Goal: Task Accomplishment & Management: Use online tool/utility

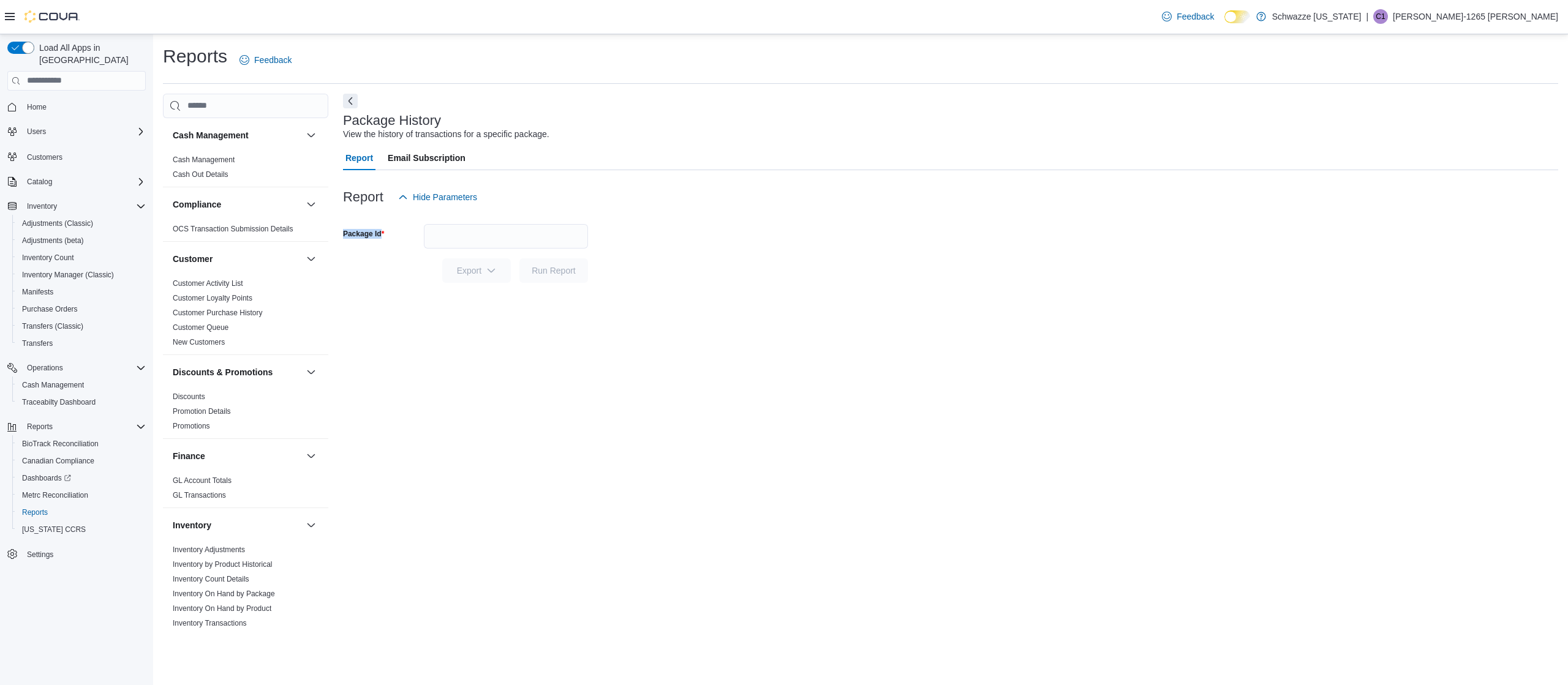
drag, startPoint x: 1567, startPoint y: 137, endPoint x: 1567, endPoint y: 484, distance: 347.0
click at [1567, 484] on div "Reports Feedback Cash Management Cash Management Cash Out Details Compliance OC…" at bounding box center [860, 338] width 1415 height 608
click at [361, 593] on div "Package History View the history of transactions for a specific package. Report…" at bounding box center [950, 363] width 1215 height 538
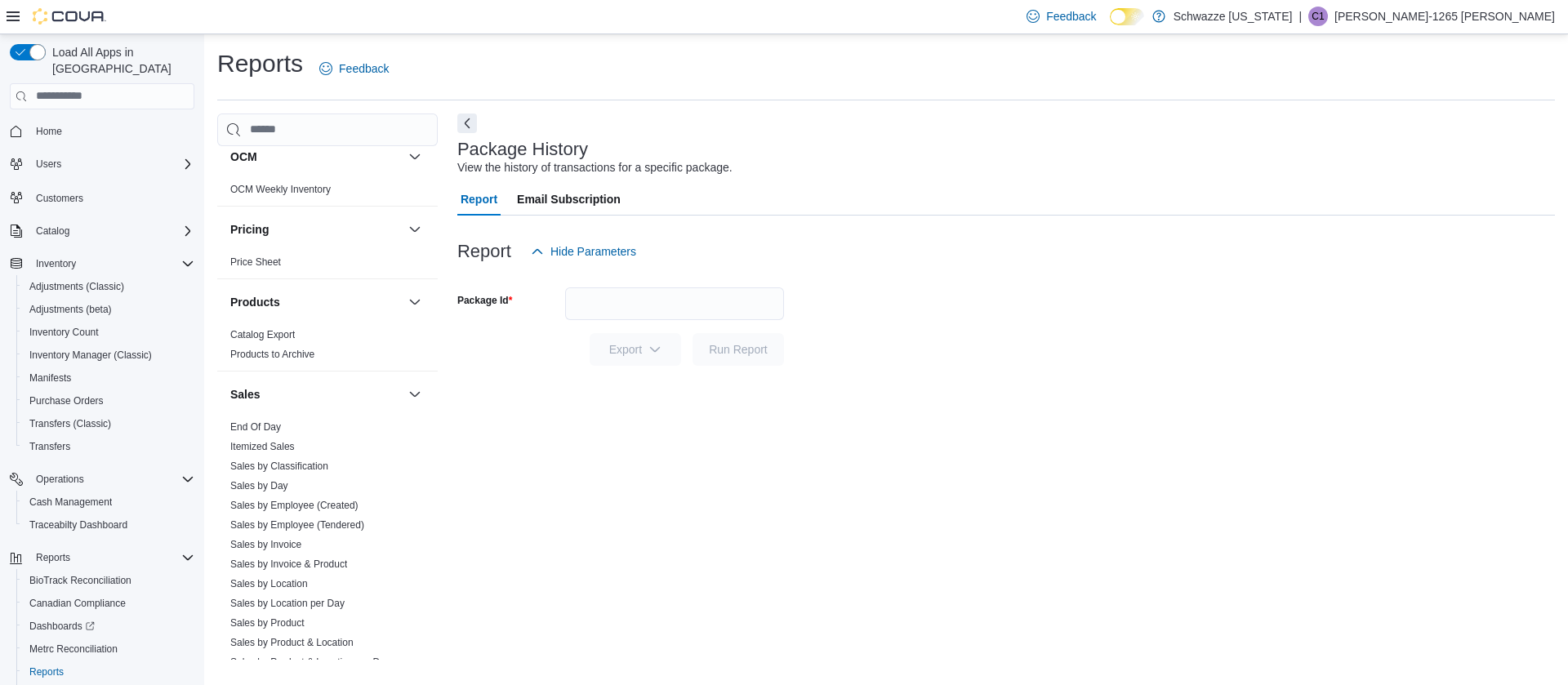
scroll to position [919, 0]
click at [360, 513] on span "Sales by Employee (Tendered)" at bounding box center [297, 519] width 134 height 13
click at [361, 518] on link "Sales by Employee (Tendered)" at bounding box center [297, 519] width 134 height 12
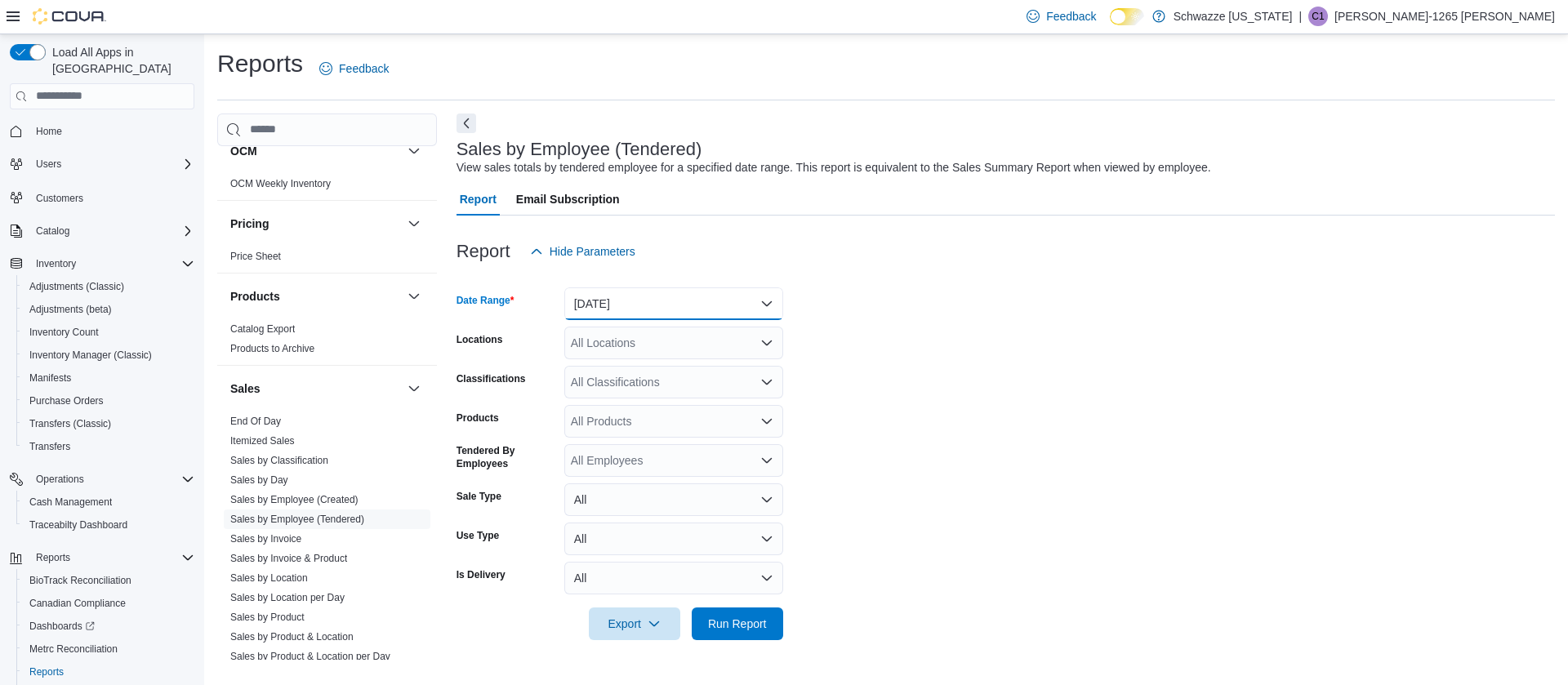
click at [650, 302] on button "Yesterday" at bounding box center [674, 304] width 219 height 33
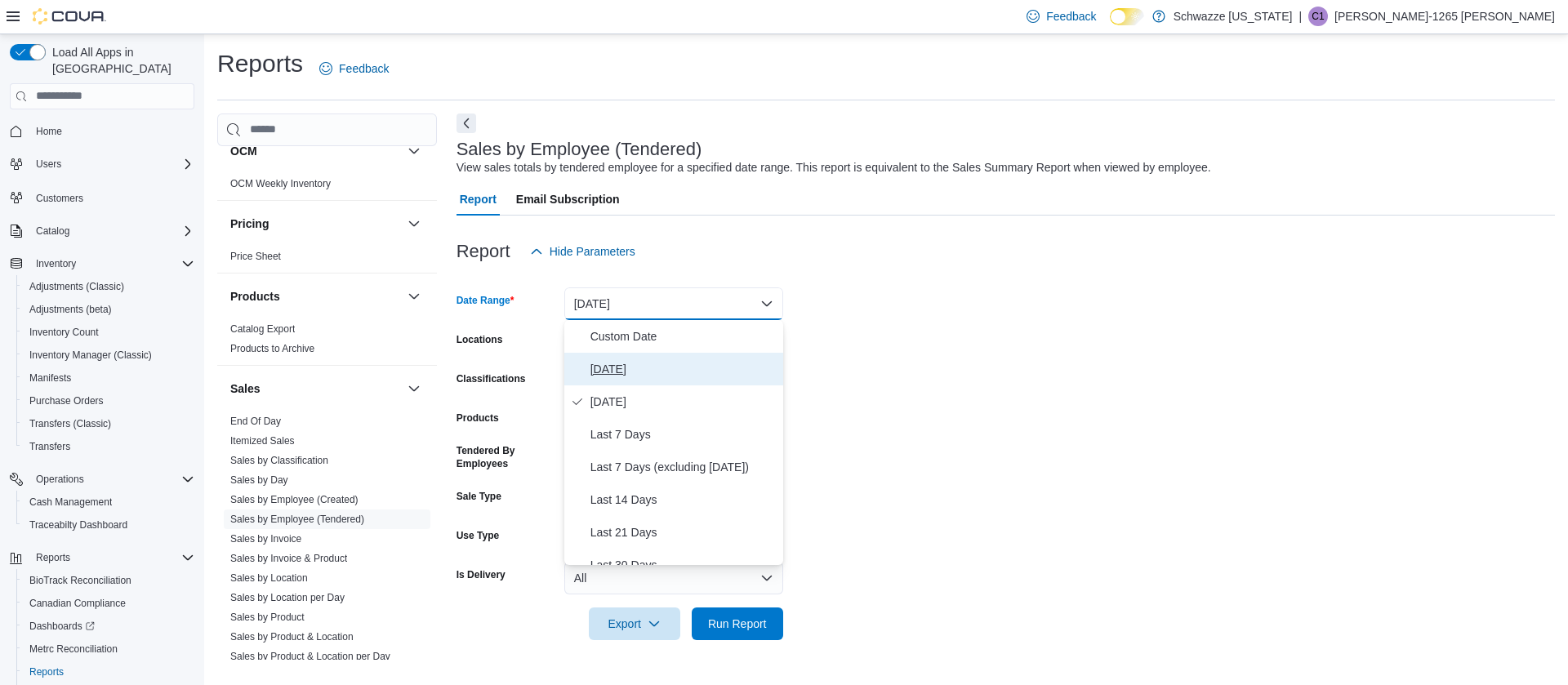
click at [645, 373] on span "Today" at bounding box center [683, 370] width 186 height 20
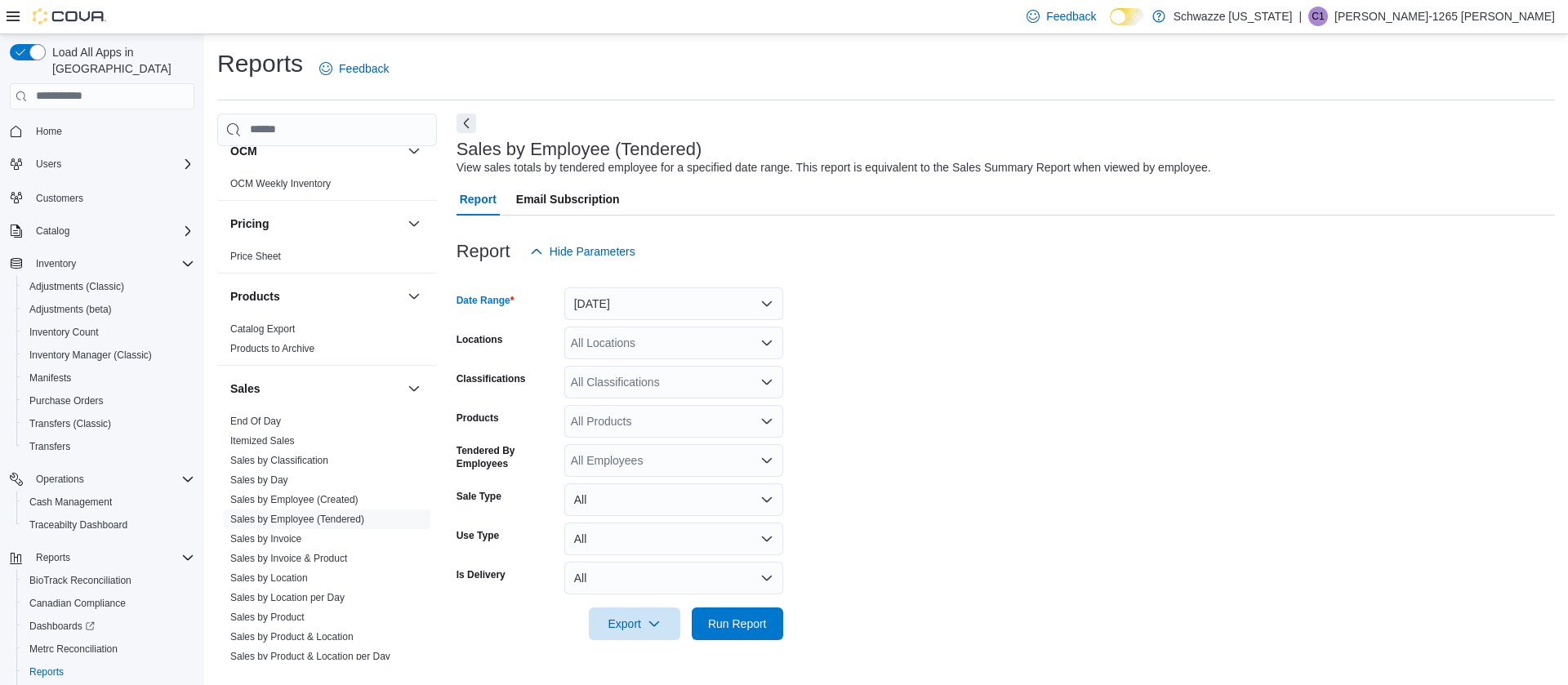
click at [666, 337] on div "All Locations" at bounding box center [674, 343] width 219 height 33
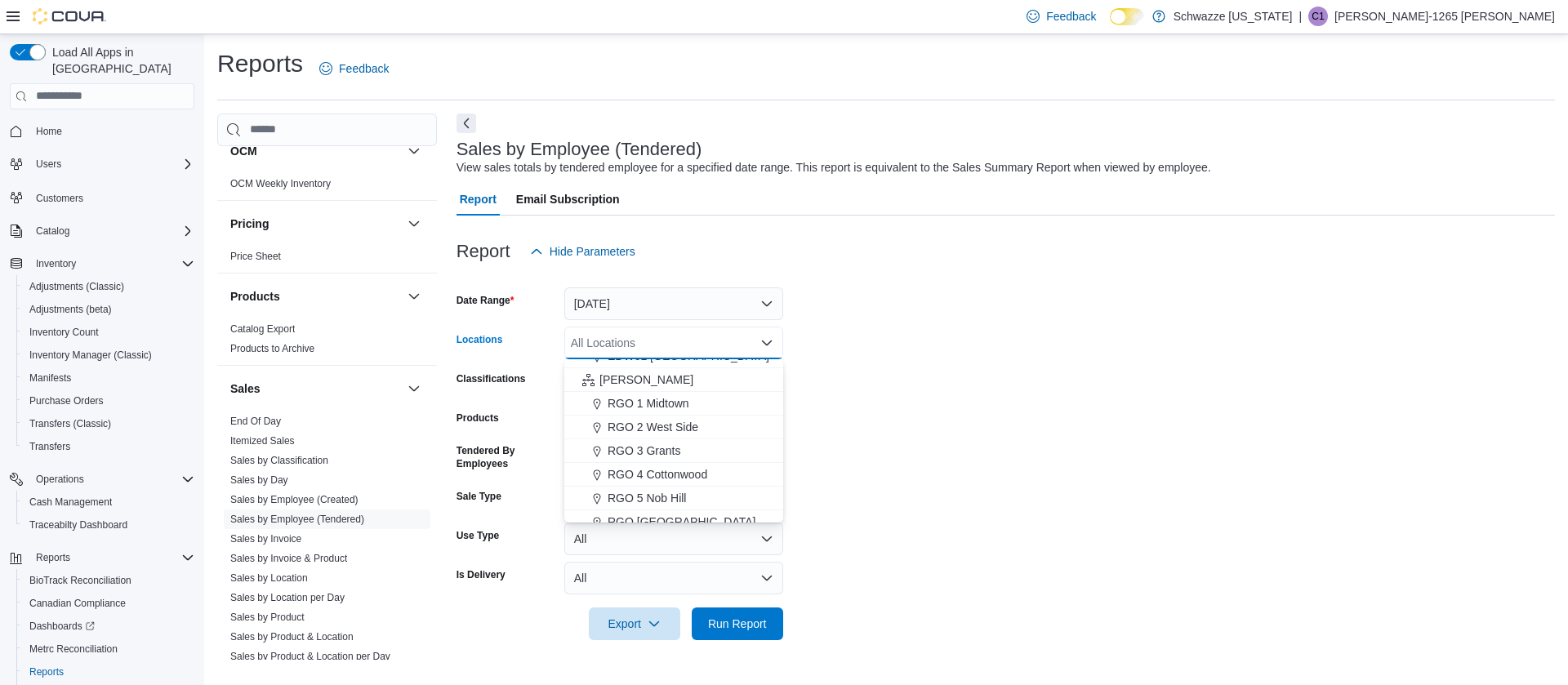
scroll to position [432, 0]
click at [660, 433] on span "RGO 3 Grants" at bounding box center [644, 436] width 73 height 16
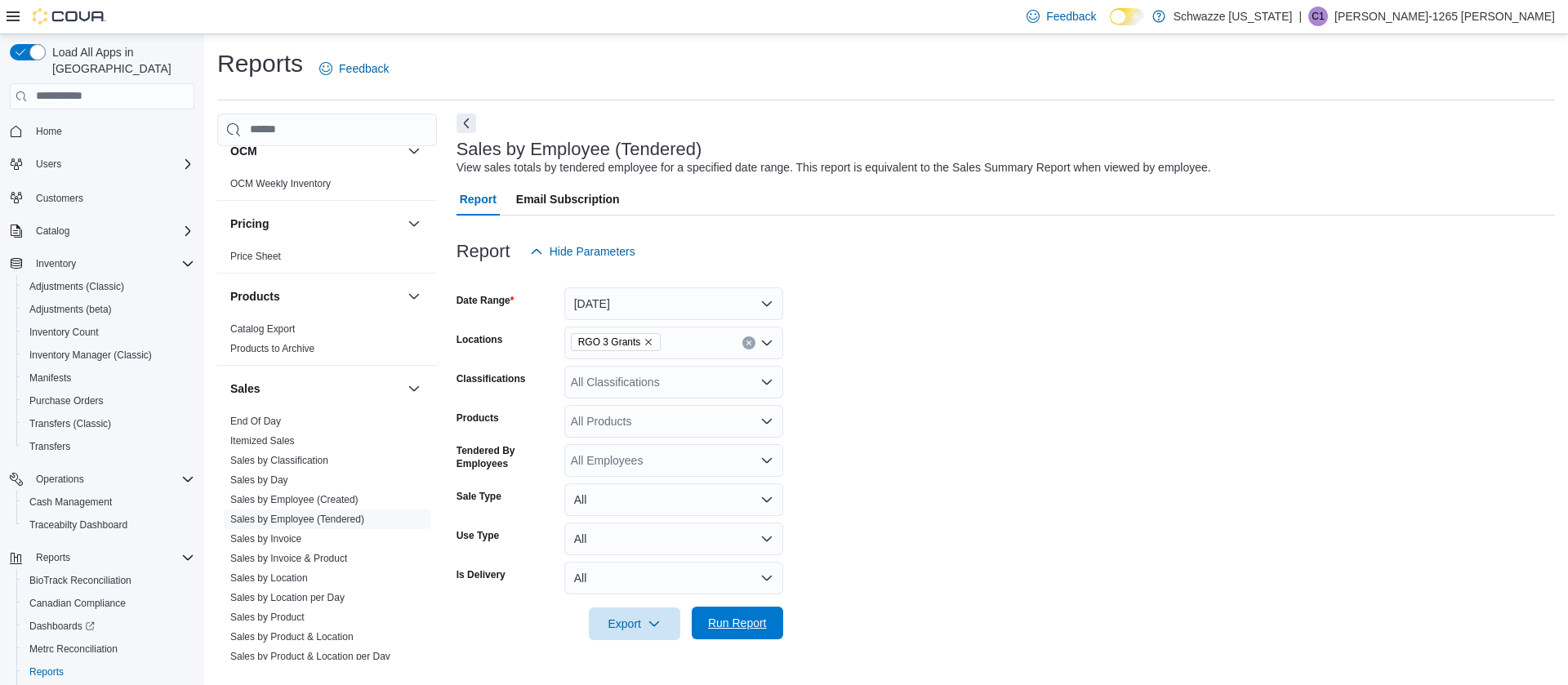
click at [739, 619] on span "Run Report" at bounding box center [738, 623] width 59 height 16
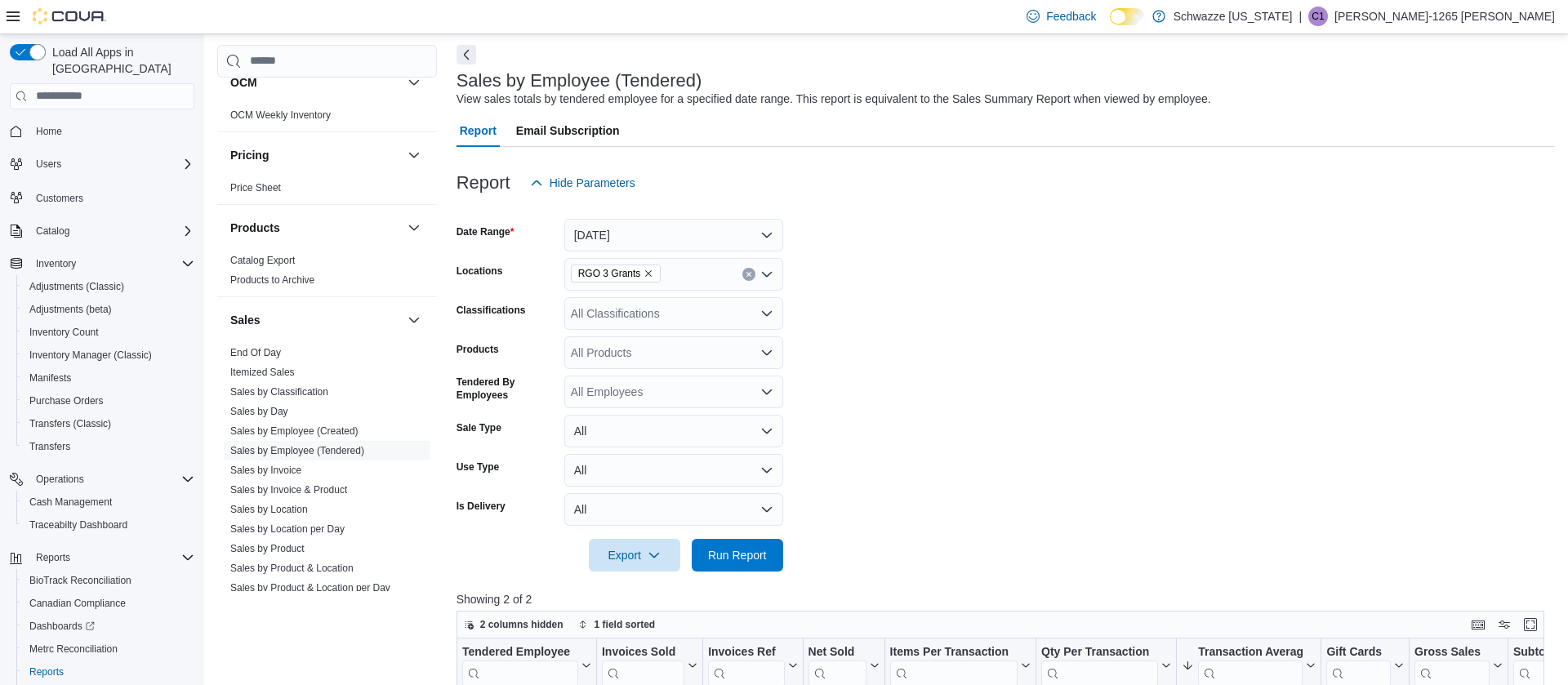
scroll to position [70, 0]
click at [688, 230] on button "Today" at bounding box center [674, 234] width 219 height 33
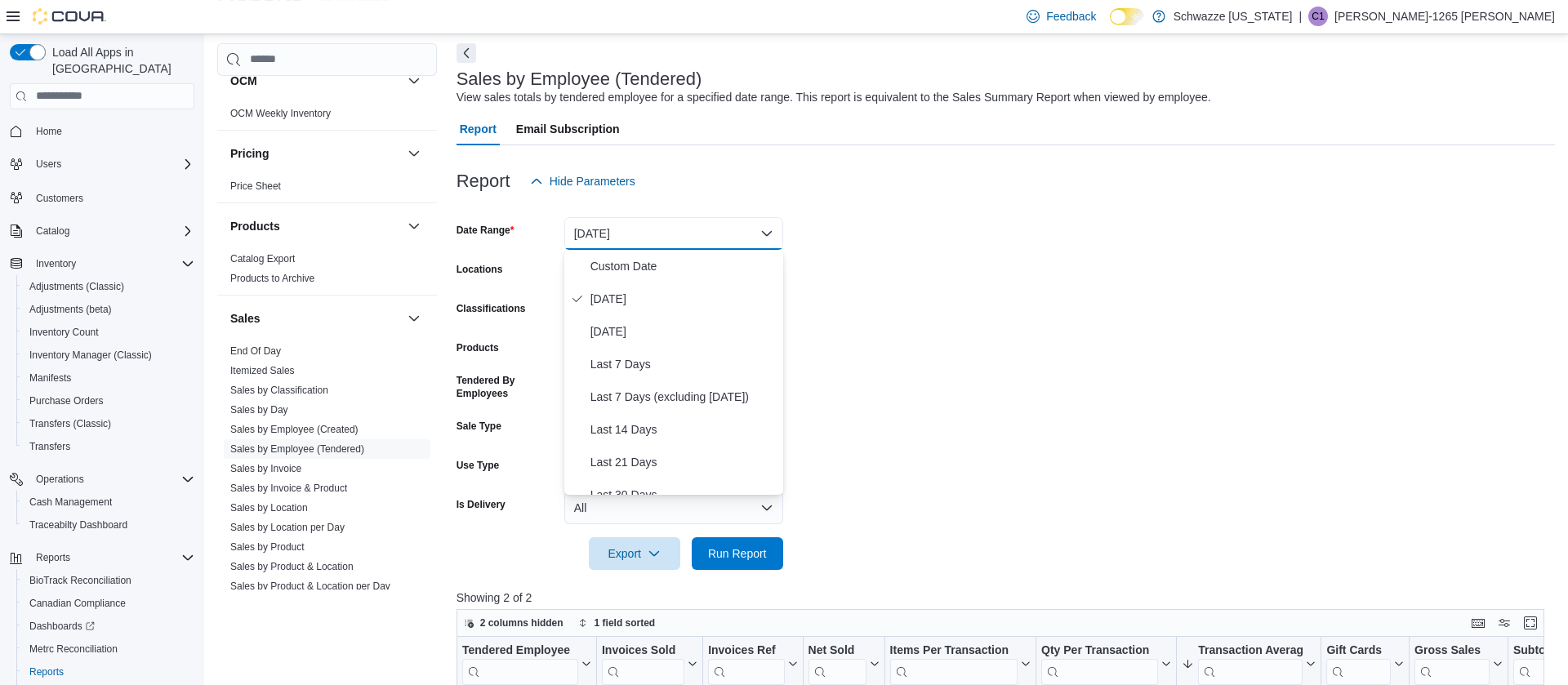
click at [1051, 169] on div "Report Hide Parameters" at bounding box center [1005, 181] width 1098 height 33
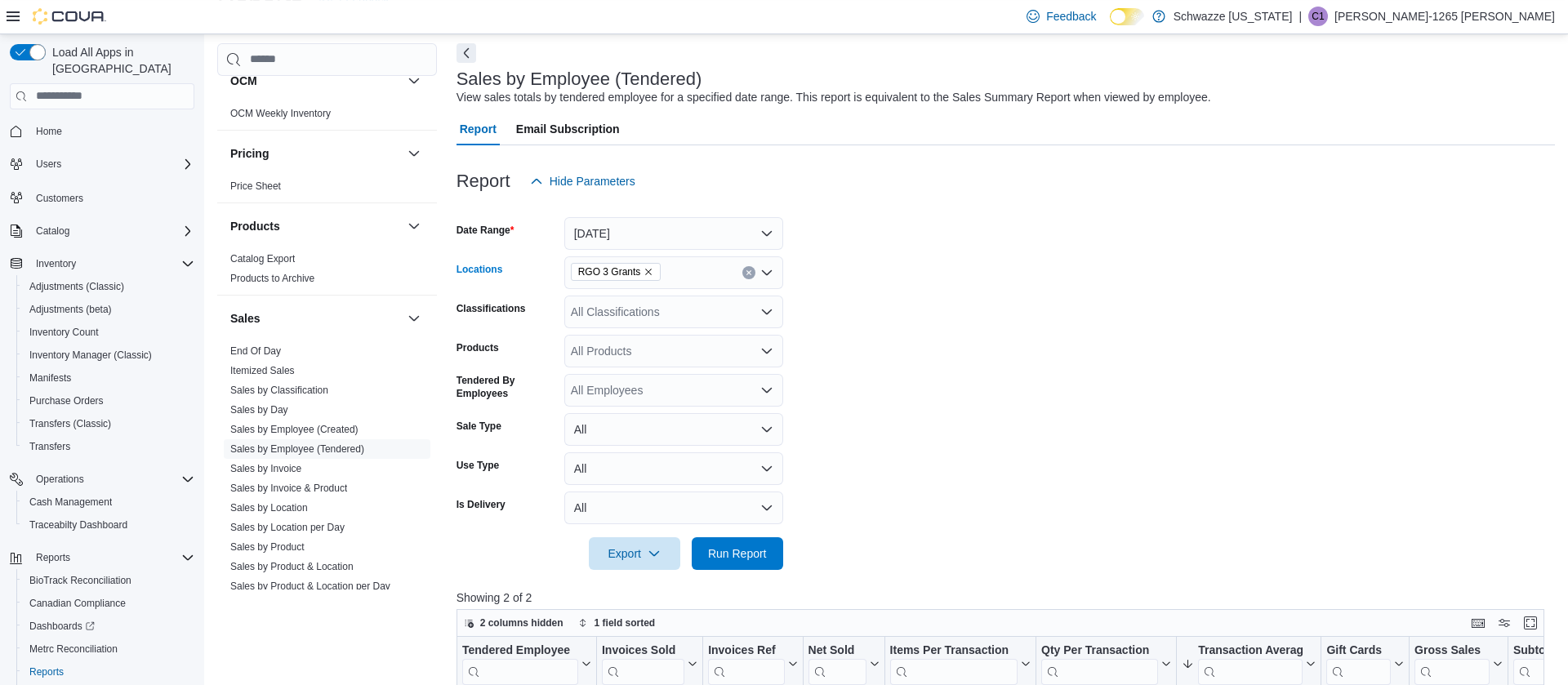
click at [646, 269] on icon "Remove RGO 3 Grants from selection in this group" at bounding box center [648, 271] width 10 height 10
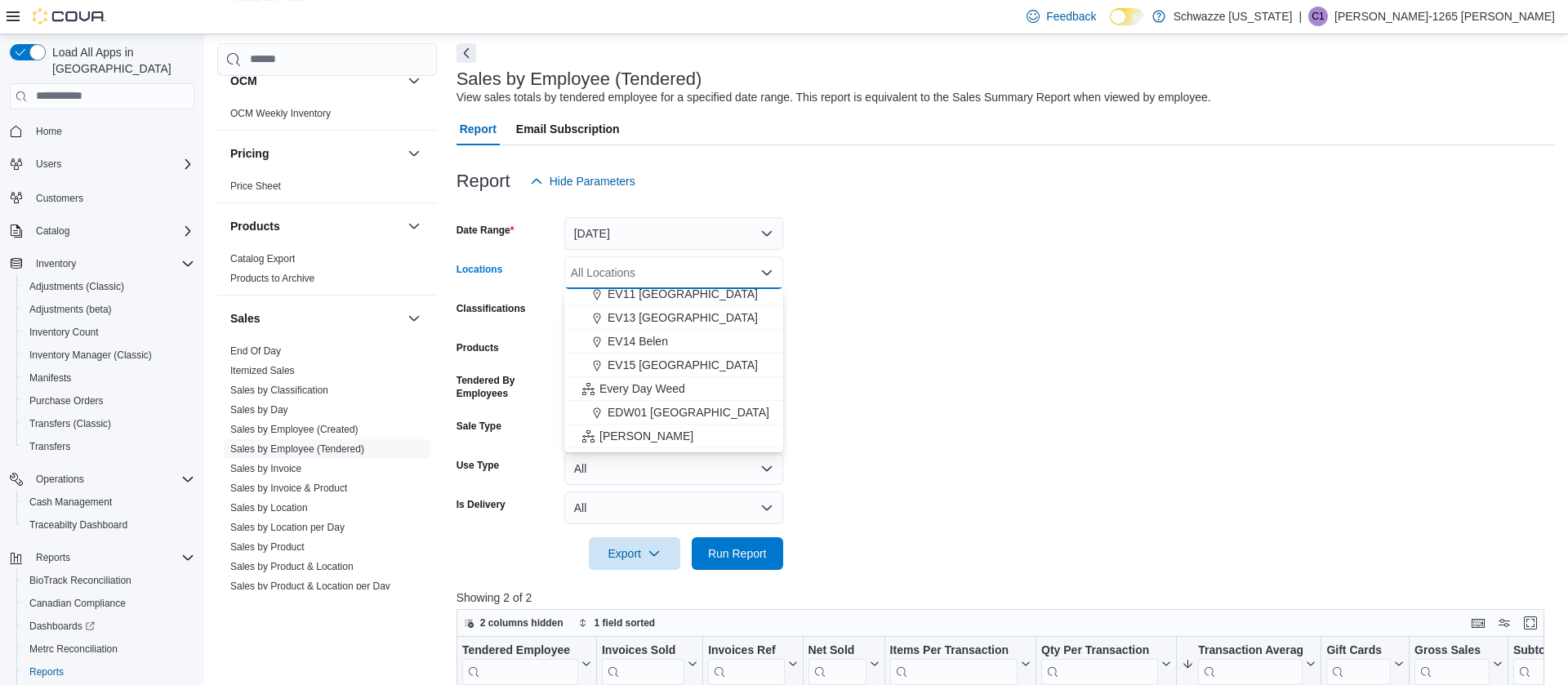
scroll to position [296, 0]
click at [712, 404] on div "EDW01 [GEOGRAPHIC_DATA]" at bounding box center [673, 408] width 199 height 16
click at [728, 550] on span "Run Report" at bounding box center [738, 553] width 59 height 16
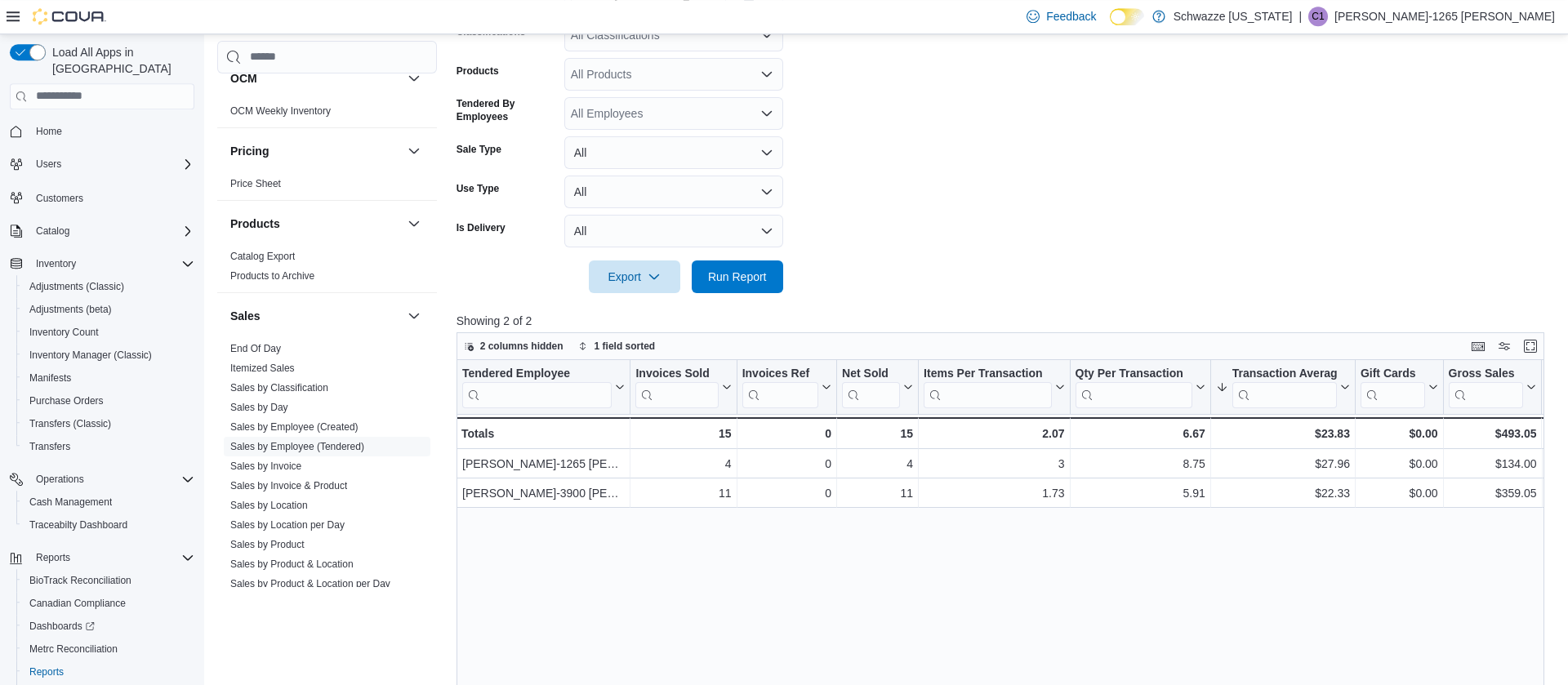
scroll to position [348, 0]
click at [738, 282] on span "Run Report" at bounding box center [738, 275] width 59 height 16
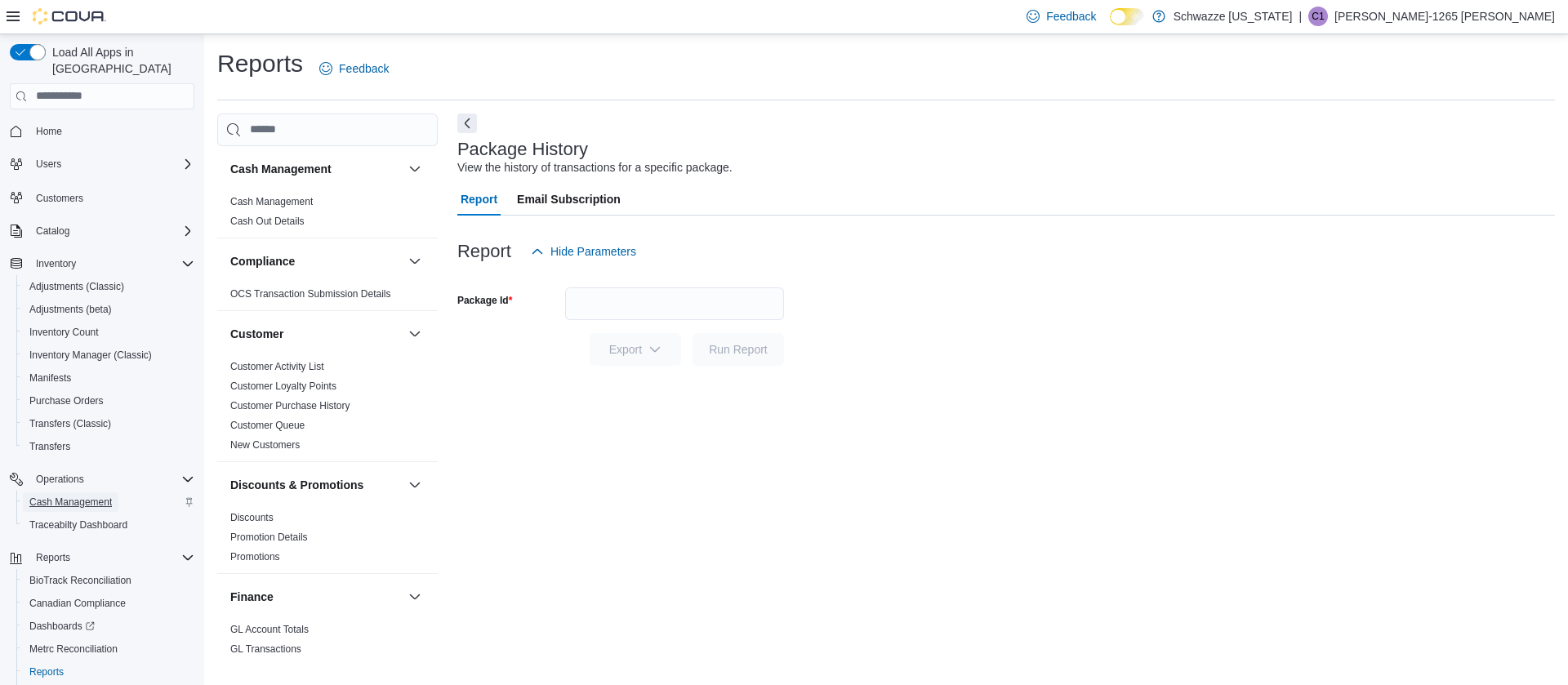
click at [89, 496] on span "Cash Management" at bounding box center [70, 502] width 83 height 13
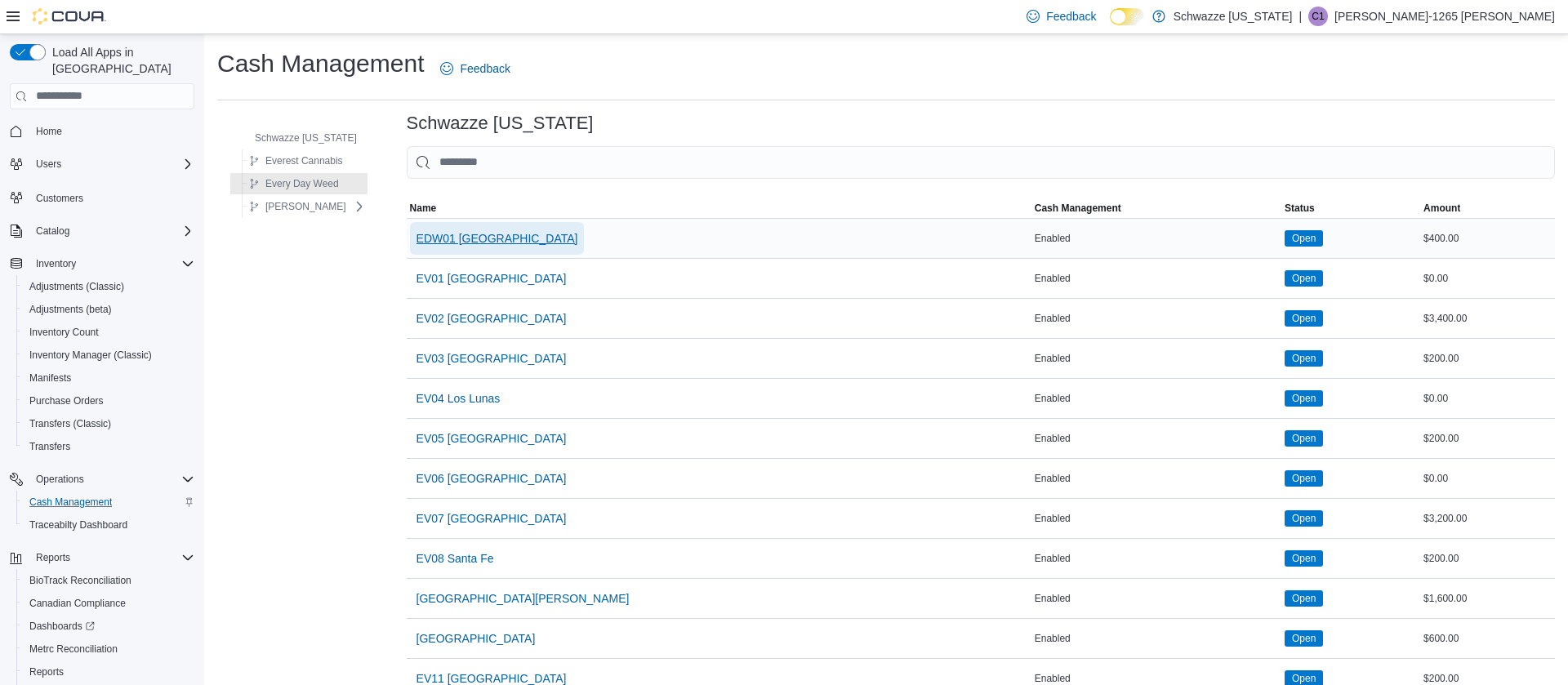
click at [453, 240] on span "EDW01 [GEOGRAPHIC_DATA]" at bounding box center [497, 239] width 162 height 16
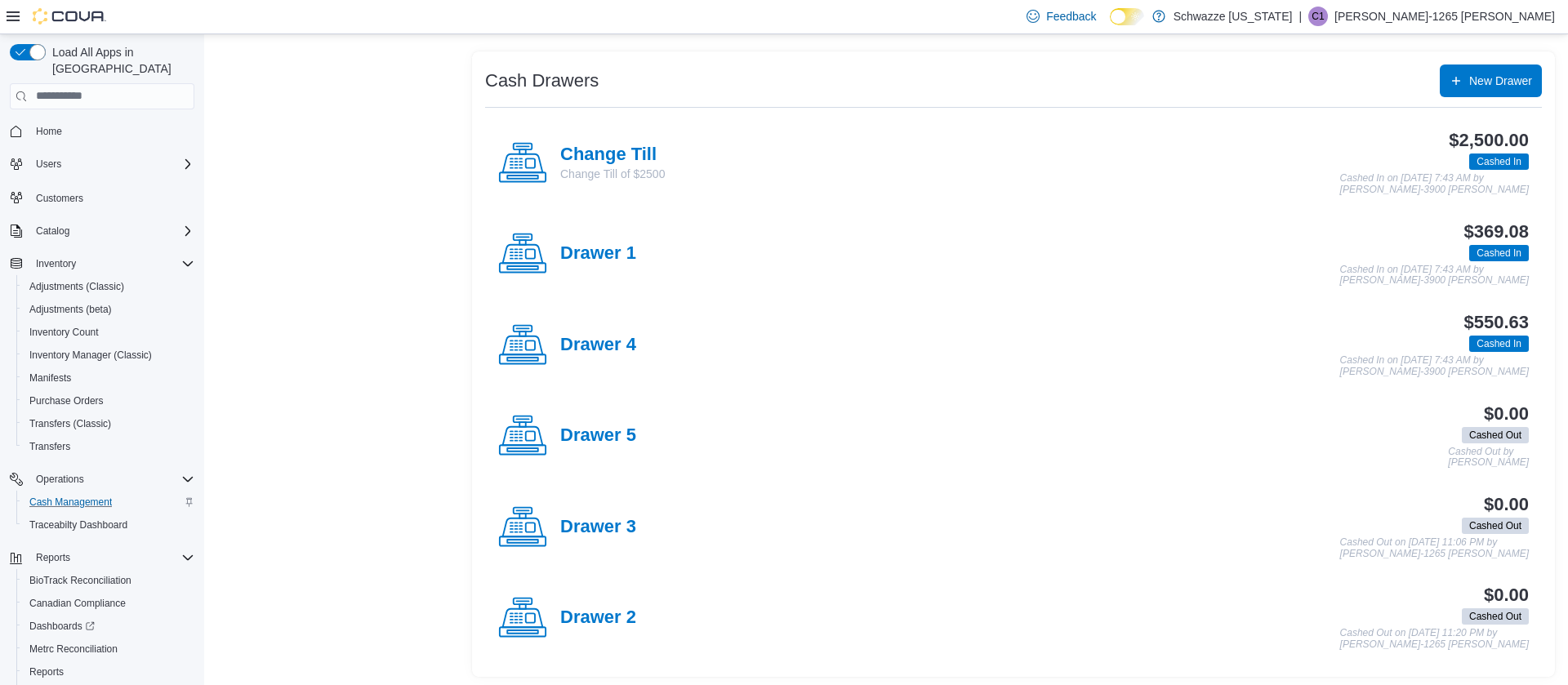
scroll to position [305, 0]
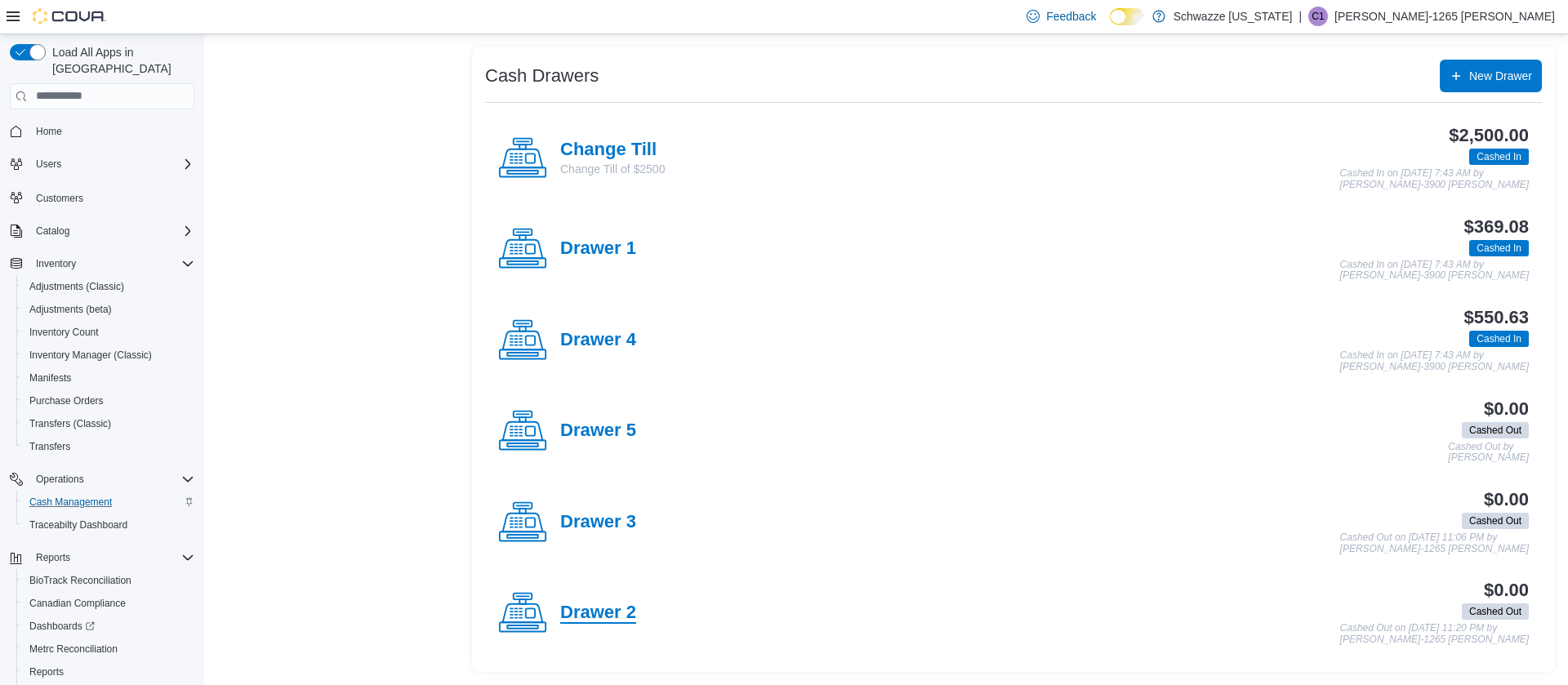
click at [624, 608] on h4 "Drawer 2" at bounding box center [597, 613] width 76 height 21
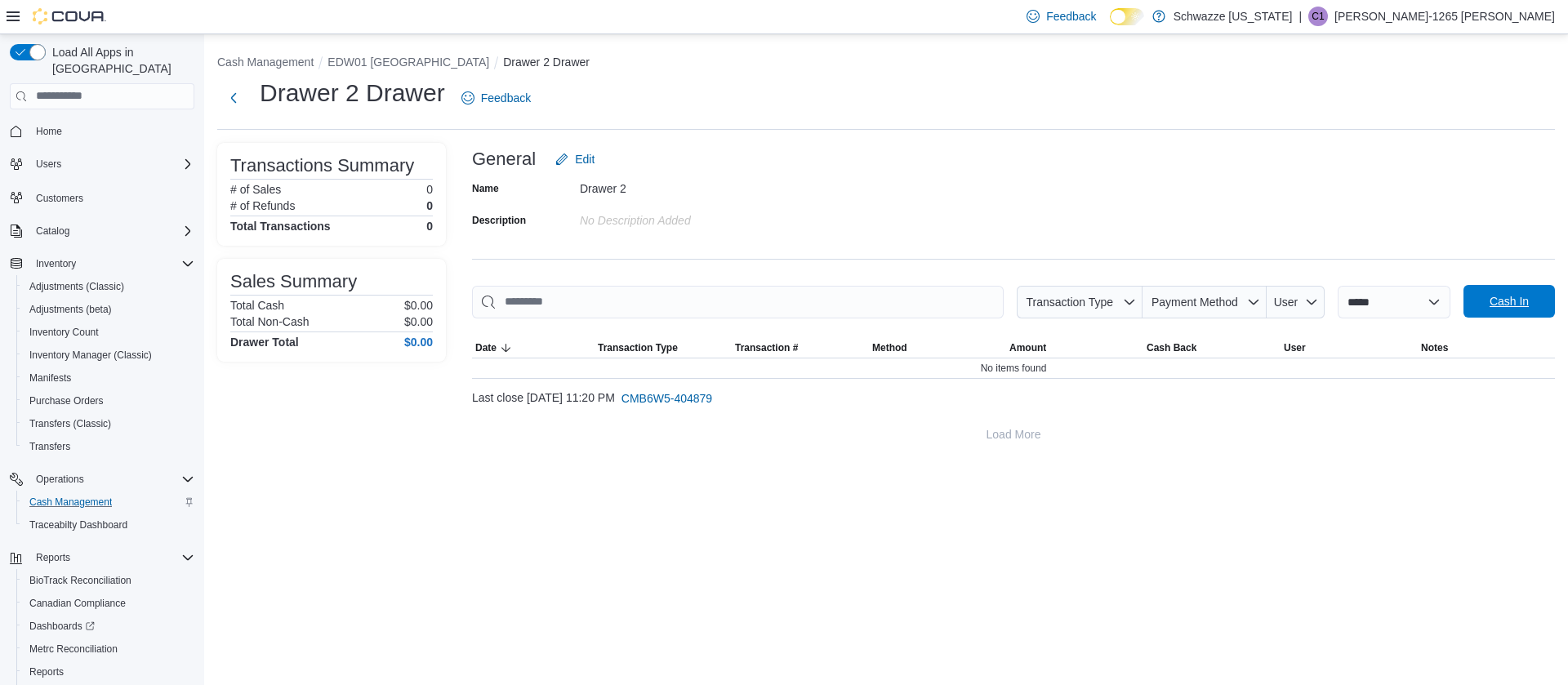
click at [1512, 306] on span "Cash In" at bounding box center [1509, 302] width 39 height 16
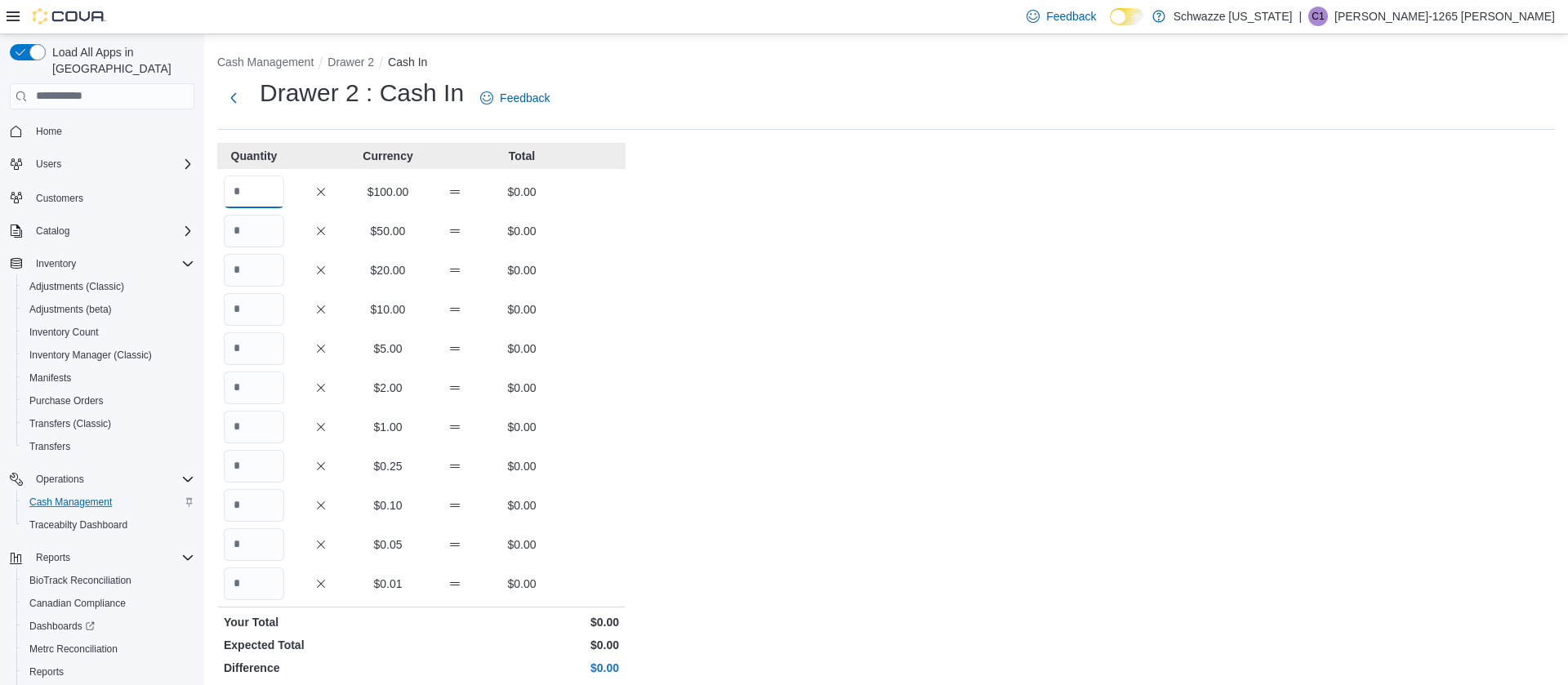
click at [229, 187] on input "Quantity" at bounding box center [254, 192] width 60 height 33
type input "*"
click at [684, 283] on div "Cash Management Drawer 2 Cash In Drawer 2 : Cash In Feedback Quantity Currency …" at bounding box center [886, 460] width 1364 height 852
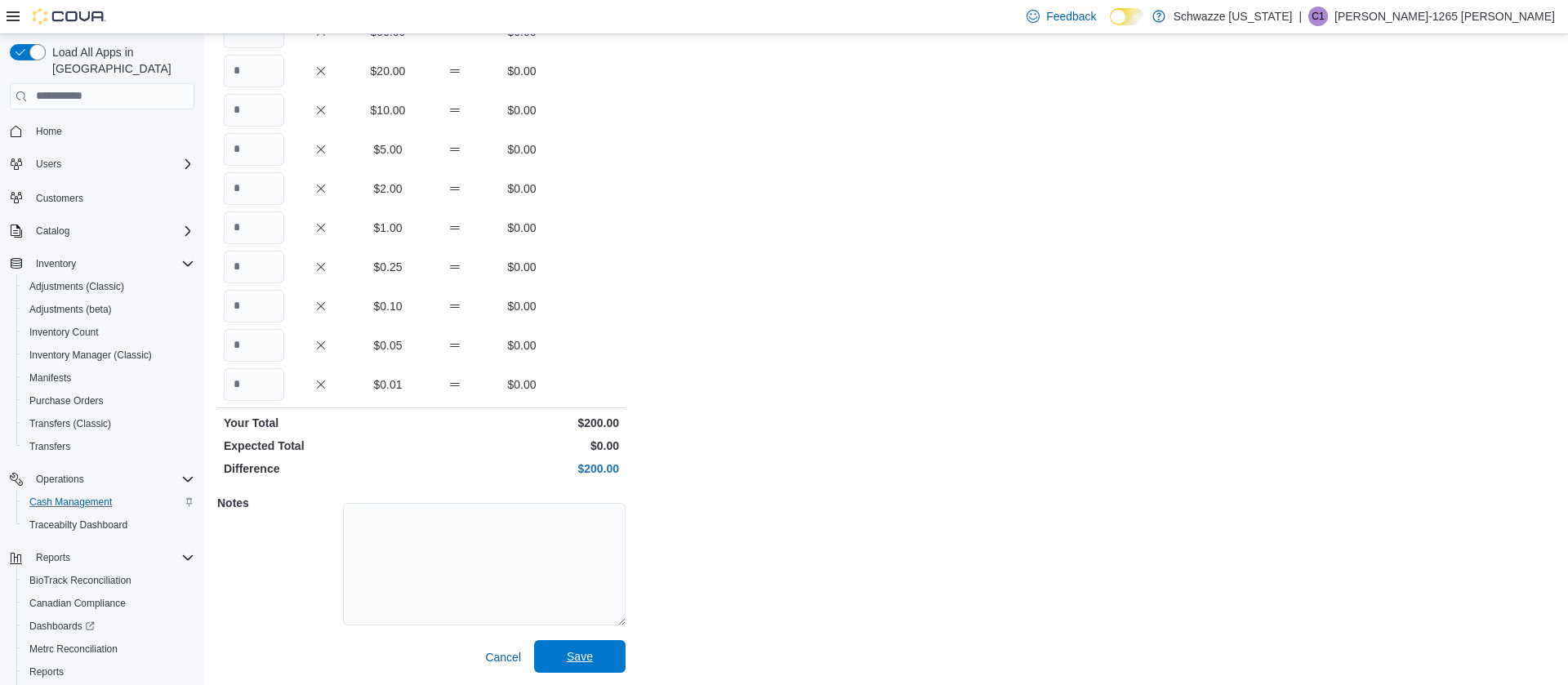
click at [608, 658] on span "Save" at bounding box center [579, 657] width 72 height 33
